Goal: Information Seeking & Learning: Learn about a topic

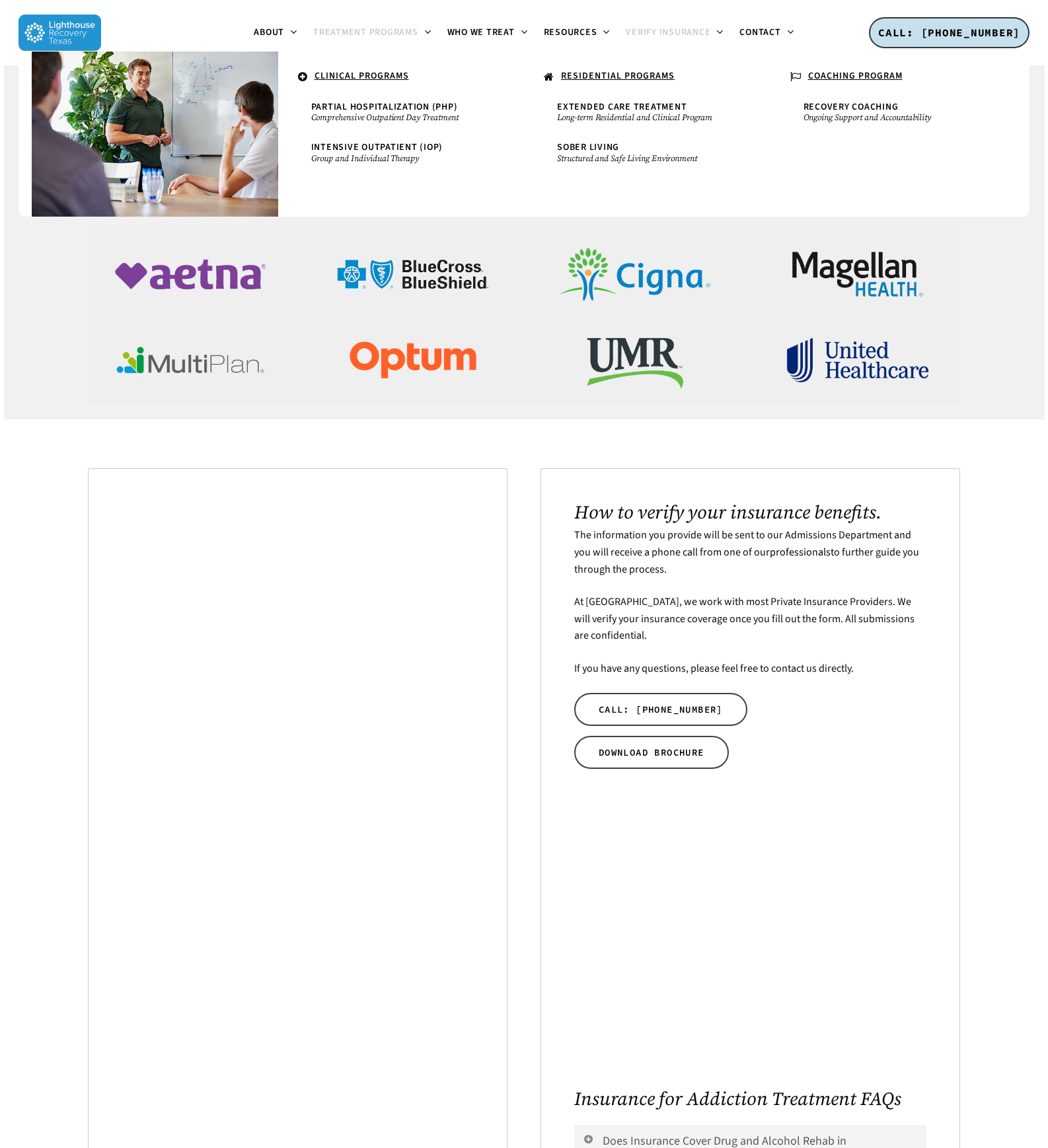
click at [362, 32] on span "Treatment Programs" at bounding box center [366, 32] width 105 height 13
click at [363, 77] on u "CLINICAL PROGRAMS" at bounding box center [362, 76] width 95 height 13
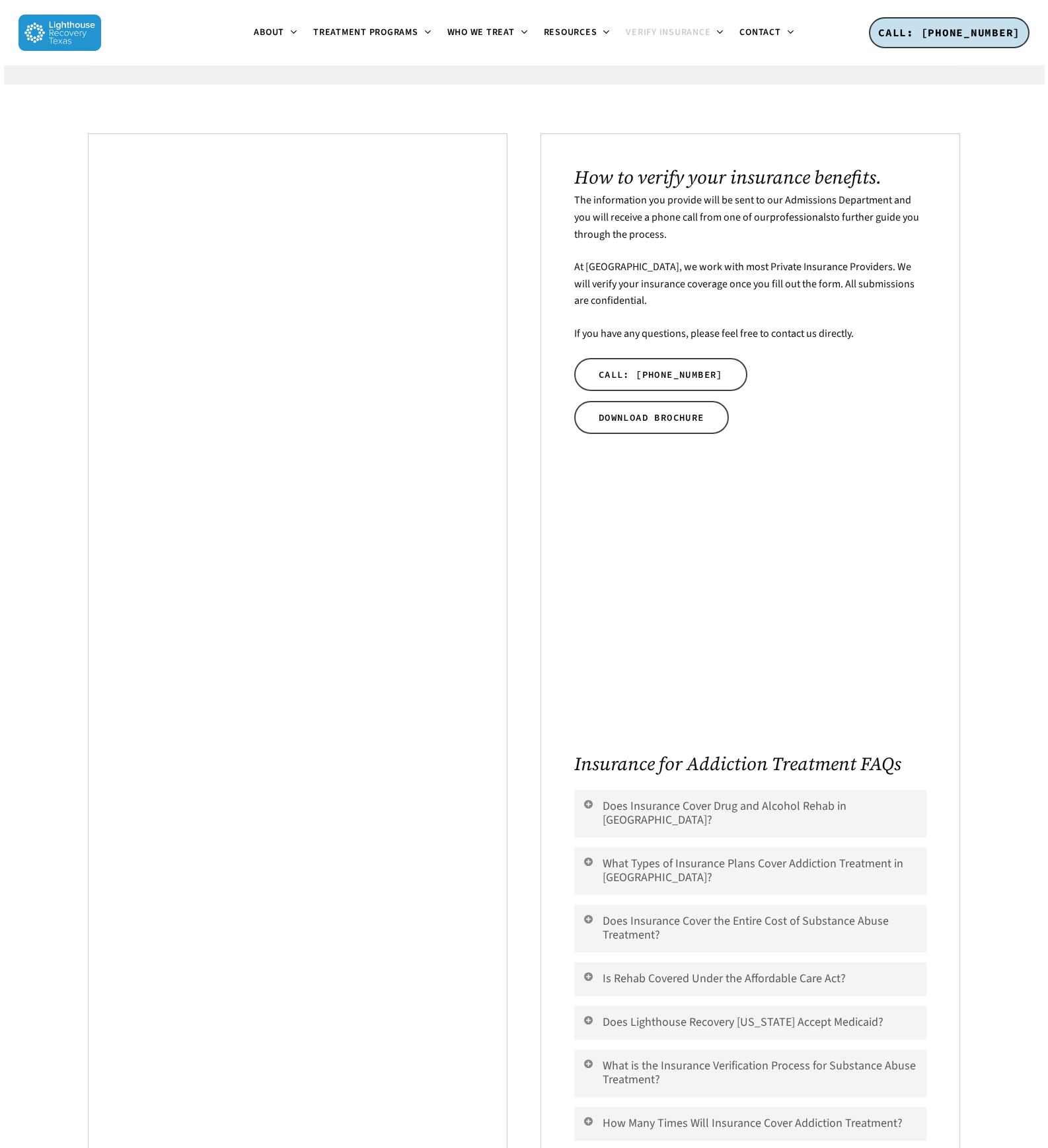
scroll to position [5, 0]
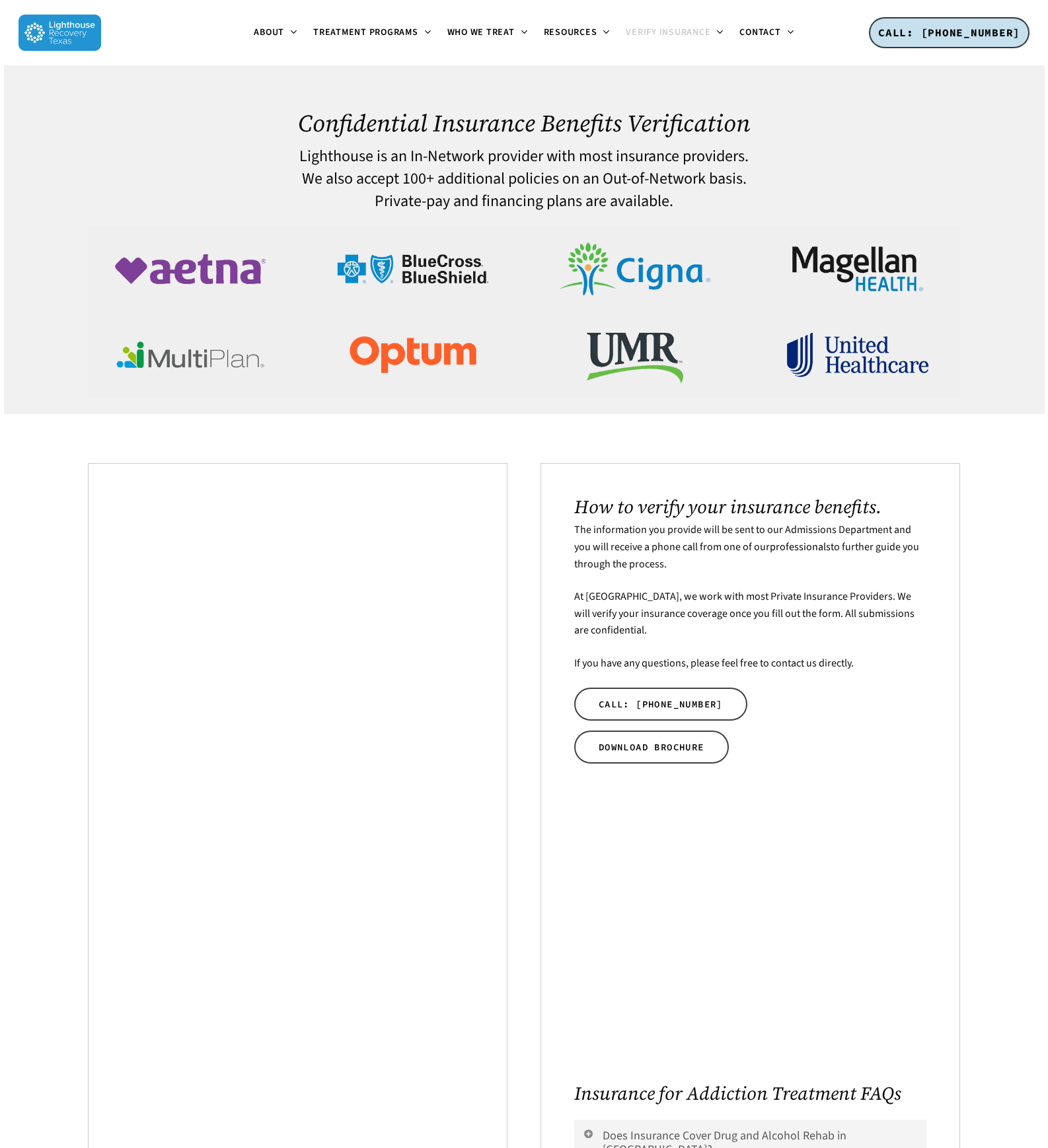
click at [63, 11] on div at bounding box center [60, 32] width 83 height 65
click at [64, 24] on img at bounding box center [60, 33] width 83 height 36
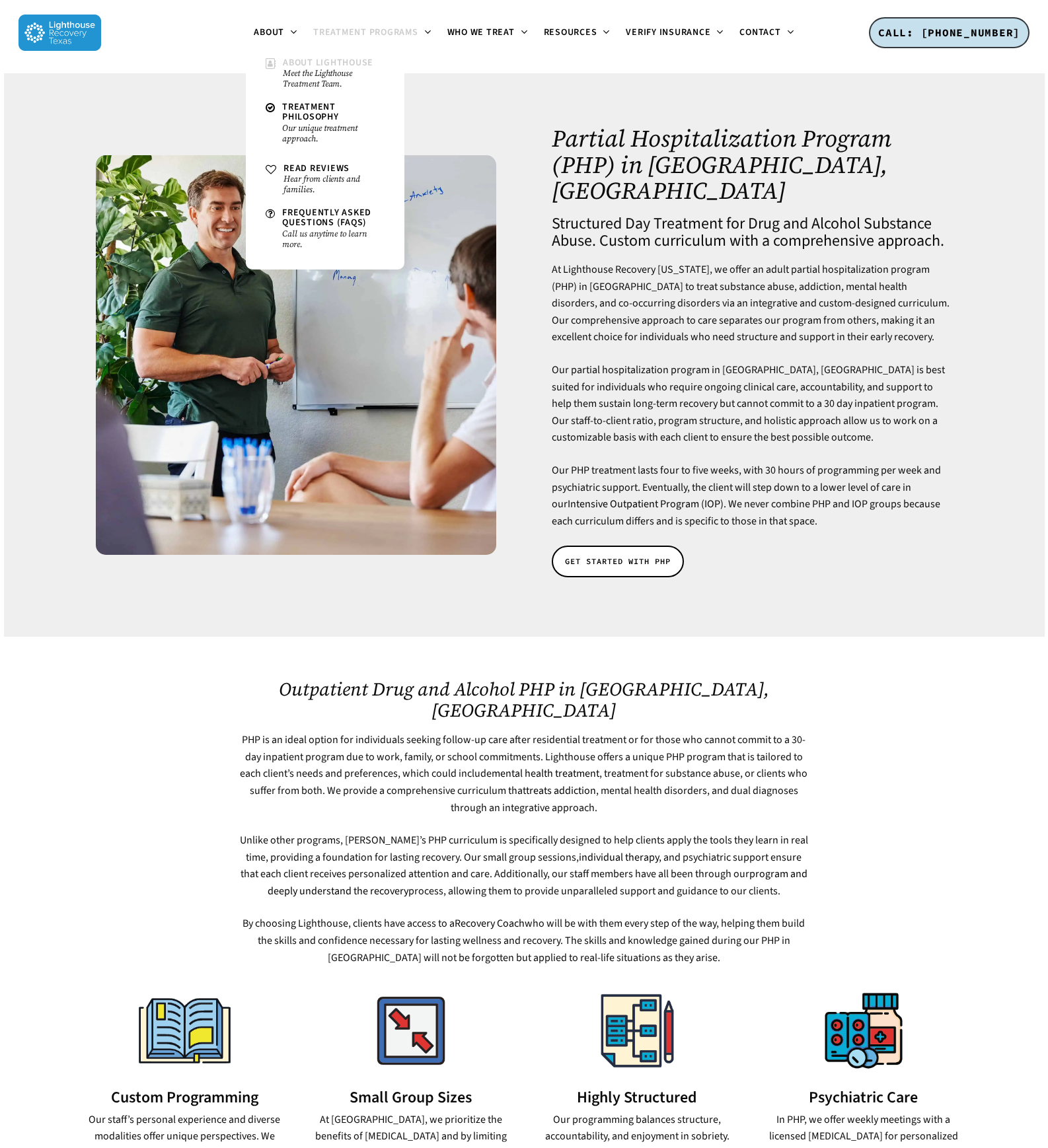
click at [294, 68] on small "Meet the Lighthouse Treatment Team." at bounding box center [333, 78] width 102 height 21
